Goal: Transaction & Acquisition: Purchase product/service

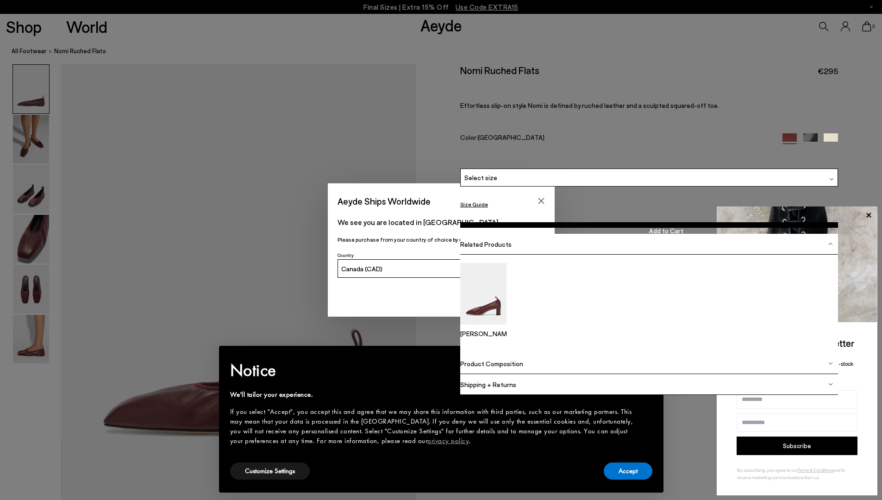
click at [0, 0] on span "Select a Size" at bounding box center [0, 0] width 0 height 0
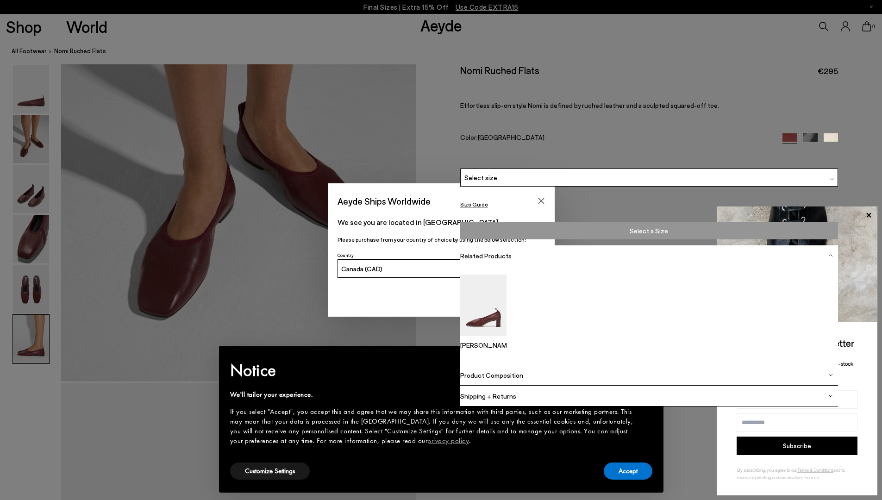
scroll to position [581, 0]
